Goal: Find specific page/section: Find specific page/section

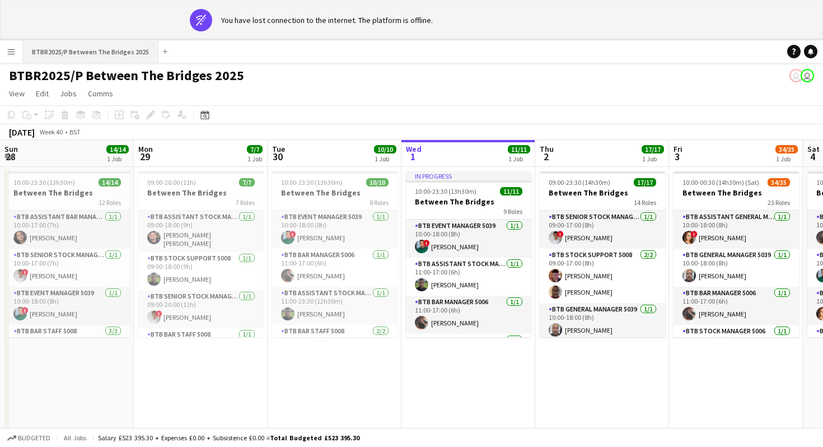
scroll to position [0, 268]
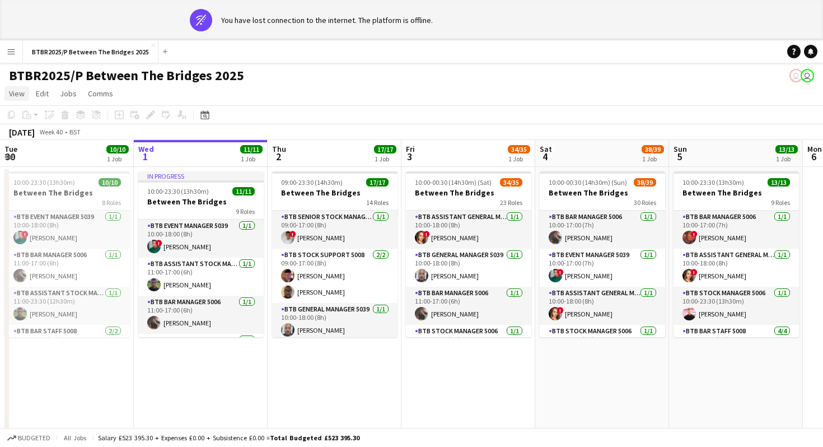
click at [13, 99] on link "View" at bounding box center [16, 93] width 25 height 15
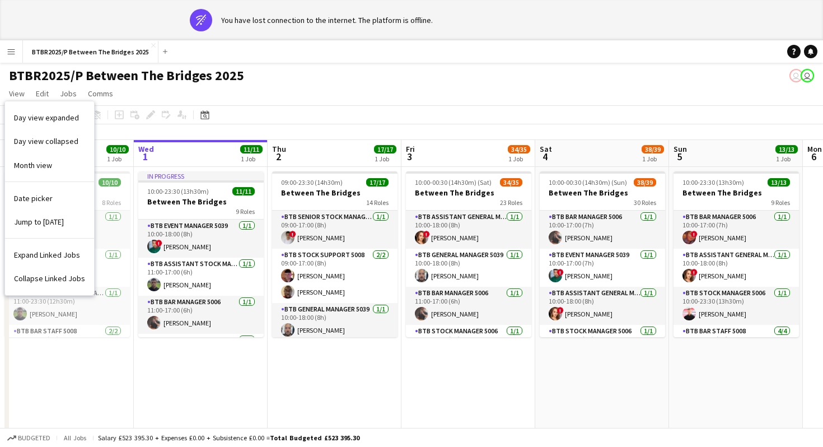
click at [315, 71] on div "BTBR2025/P Between The Bridges 2025 user user" at bounding box center [411, 73] width 823 height 21
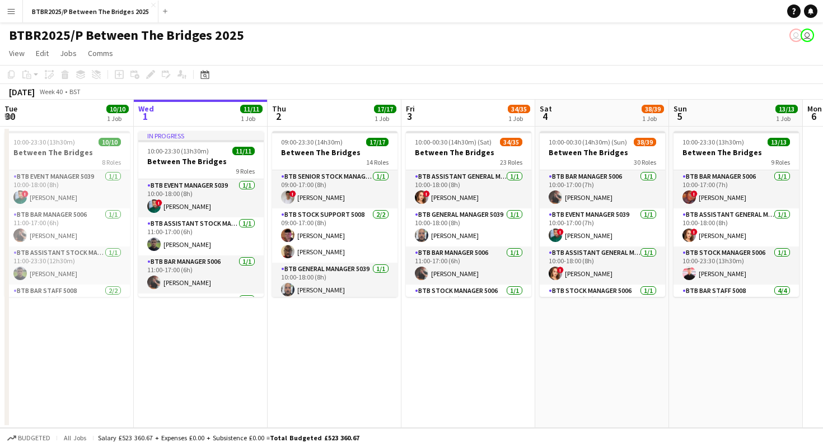
click at [13, 11] on app-icon "Menu" at bounding box center [11, 11] width 9 height 9
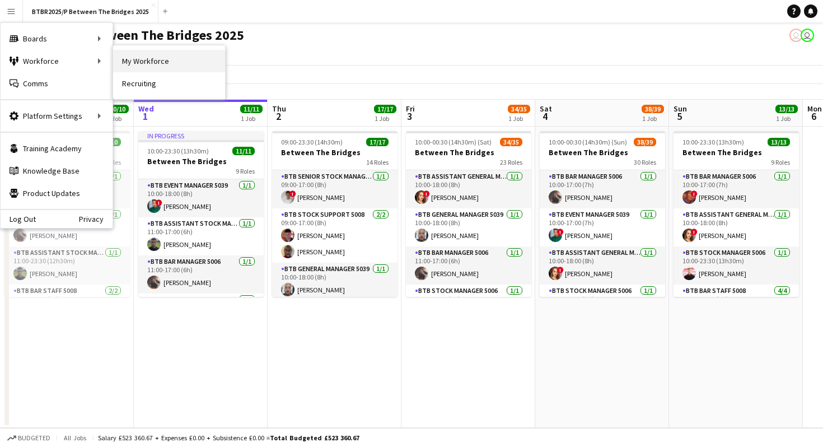
click at [128, 63] on link "My Workforce" at bounding box center [169, 61] width 112 height 22
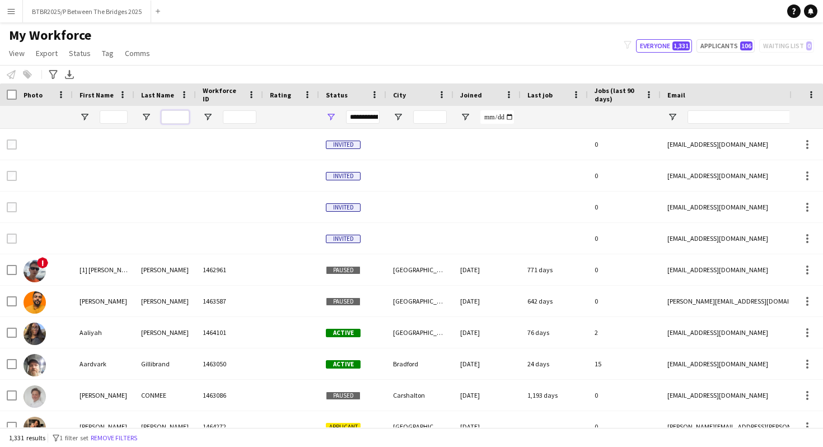
click at [176, 117] on input "Last Name Filter Input" at bounding box center [175, 116] width 28 height 13
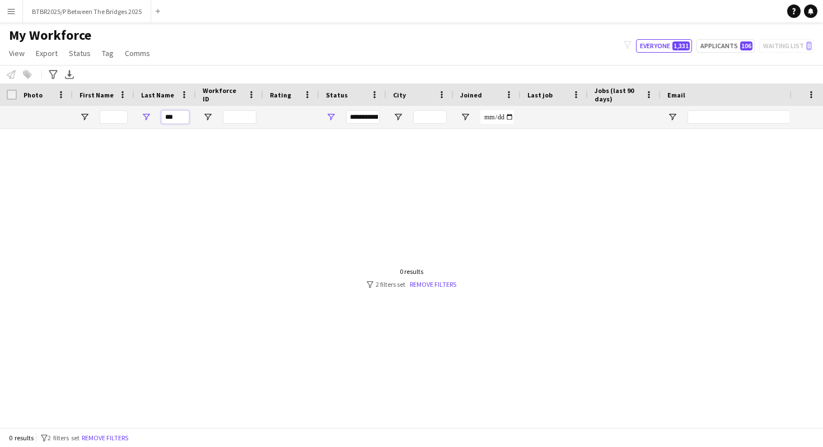
type input "*"
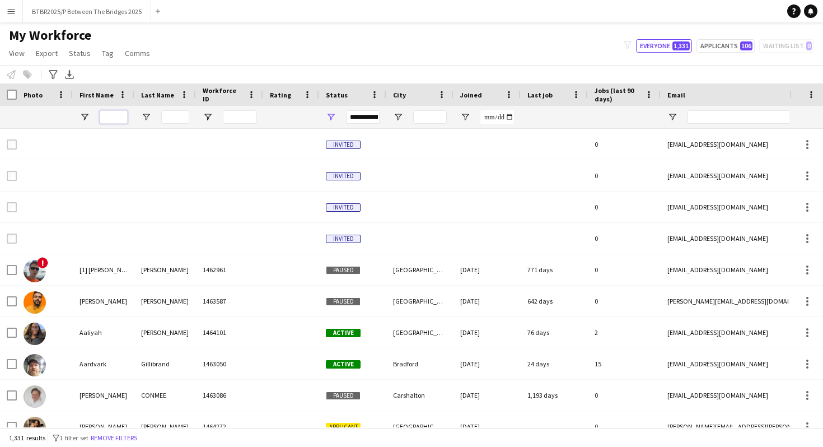
click at [120, 116] on input "First Name Filter Input" at bounding box center [114, 116] width 28 height 13
click at [177, 123] on input "Last Name Filter Input" at bounding box center [175, 116] width 28 height 13
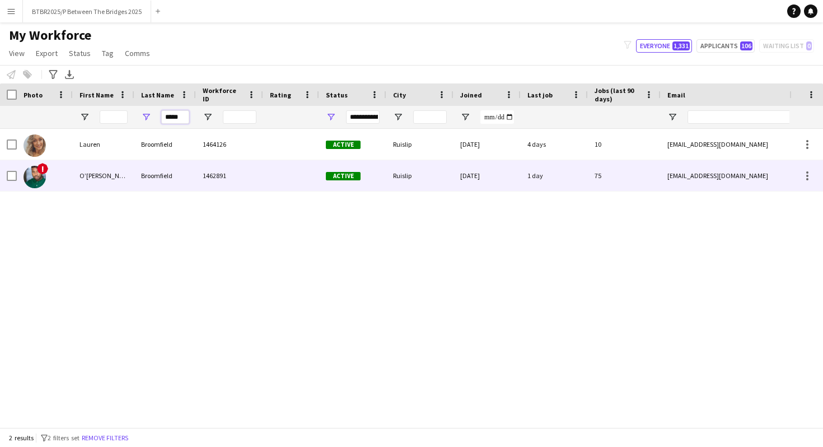
type input "*****"
click at [147, 179] on div "Broomfield" at bounding box center [165, 175] width 62 height 31
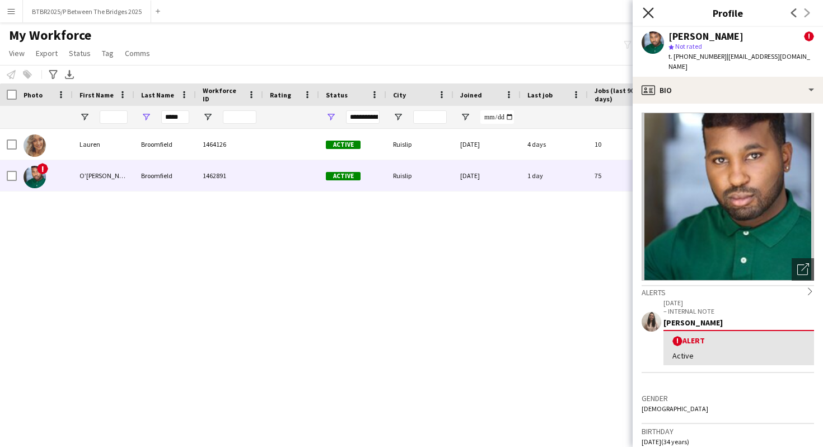
click at [650, 14] on icon at bounding box center [648, 12] width 11 height 11
